Goal: Task Accomplishment & Management: Use online tool/utility

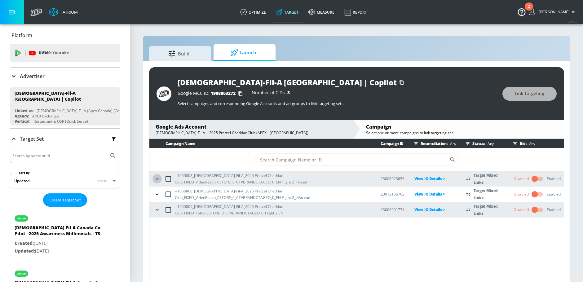
click at [155, 178] on icon "button" at bounding box center [157, 179] width 6 height 6
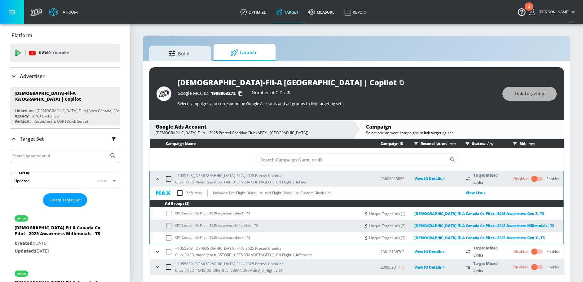
click at [157, 178] on icon "button" at bounding box center [157, 179] width 3 height 2
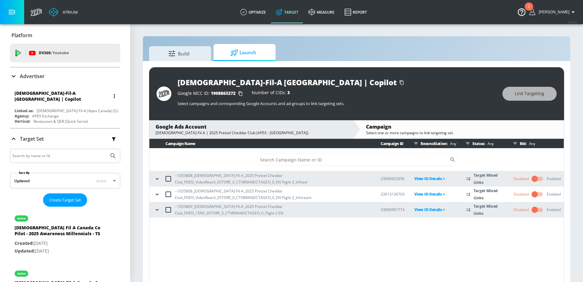
click at [41, 97] on div "[DEMOGRAPHIC_DATA]-Fil-A [GEOGRAPHIC_DATA] | Copilot" at bounding box center [62, 96] width 95 height 12
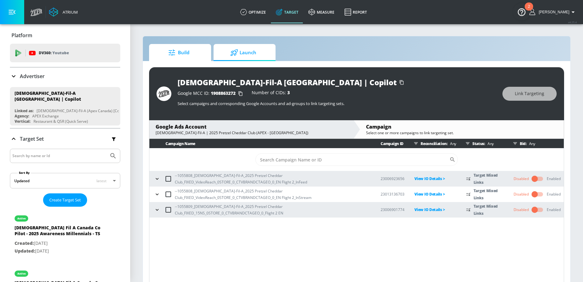
click at [185, 51] on span "Build" at bounding box center [178, 52] width 47 height 15
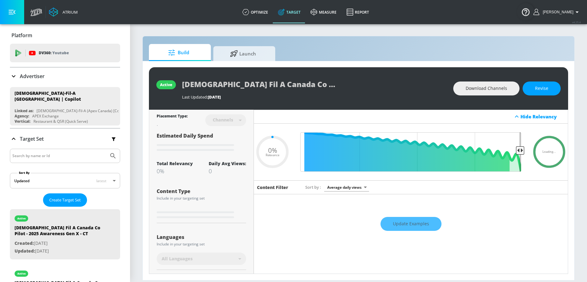
type input "0.05"
